Goal: Navigation & Orientation: Find specific page/section

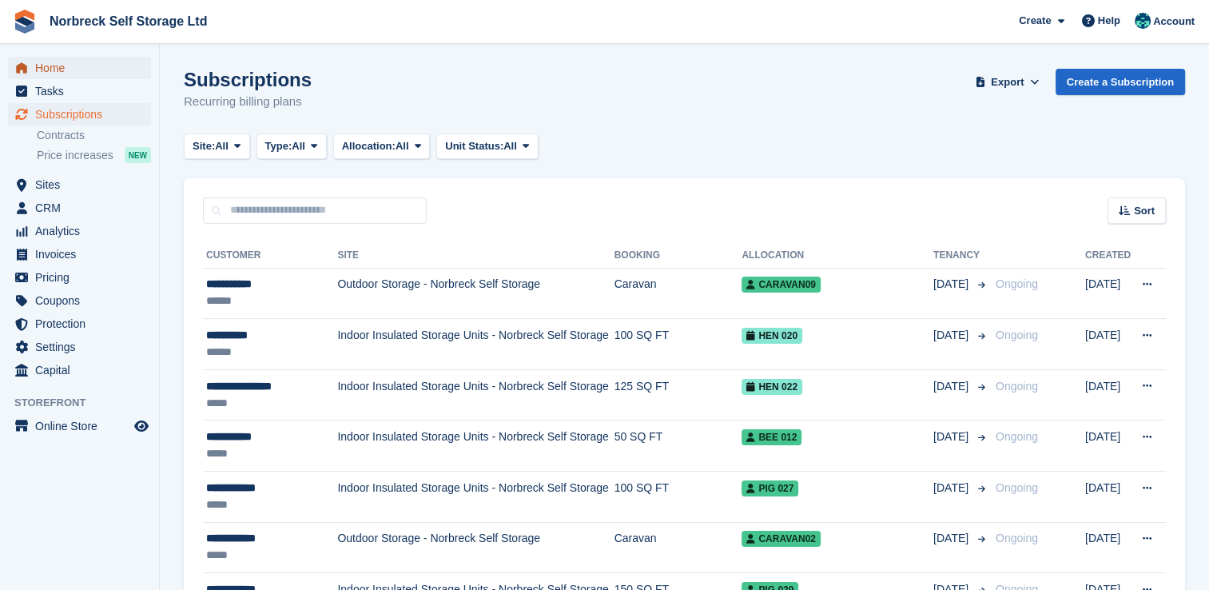
click at [60, 72] on span "Home" at bounding box center [83, 68] width 96 height 22
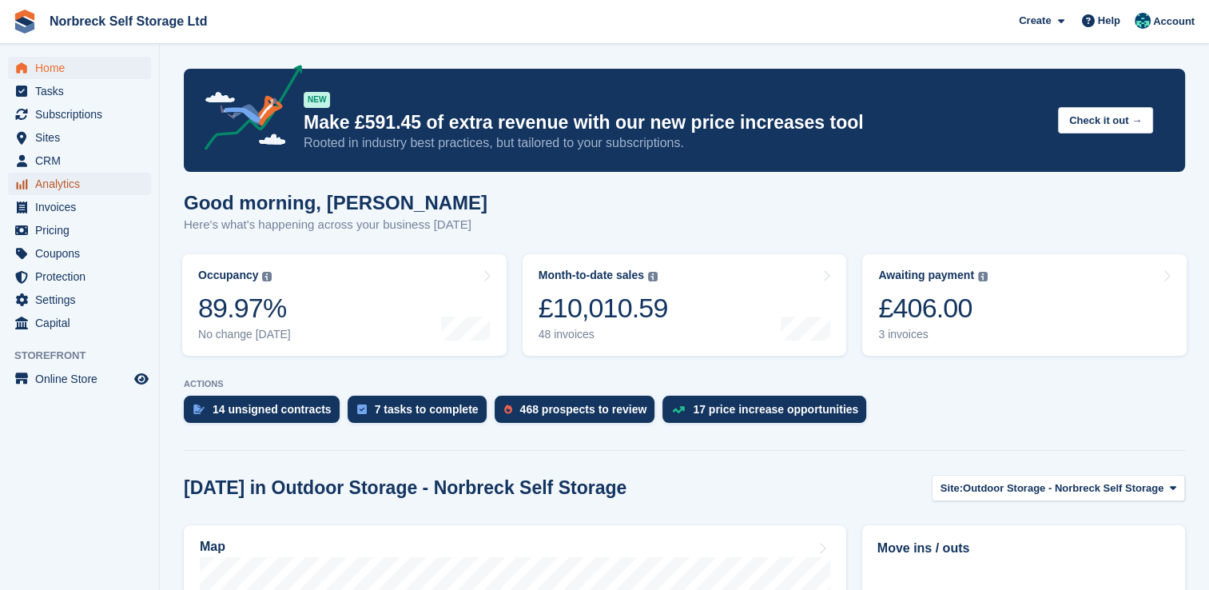
click at [48, 185] on span "Analytics" at bounding box center [83, 184] width 96 height 22
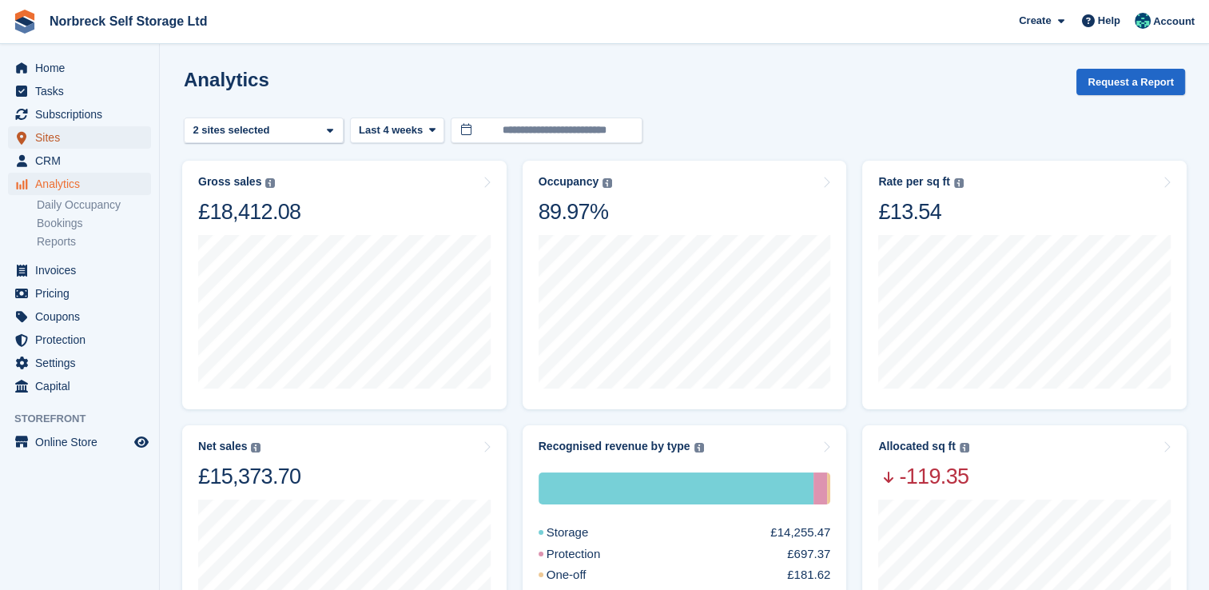
click at [51, 145] on span "Sites" at bounding box center [83, 137] width 96 height 22
